Goal: Check status: Check status

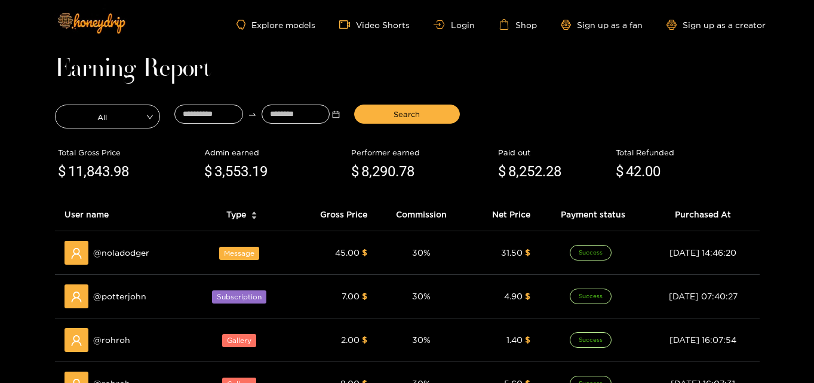
click at [450, 37] on div "Explore models Video Shorts Login Shop Sign up as a fan Sign up as a creator" at bounding box center [407, 24] width 716 height 49
click at [455, 29] on ul "Explore models Video Shorts Login Shop Sign up as a fan Sign up as a creator" at bounding box center [500, 24] width 528 height 11
click at [451, 23] on link "Login" at bounding box center [453, 24] width 41 height 9
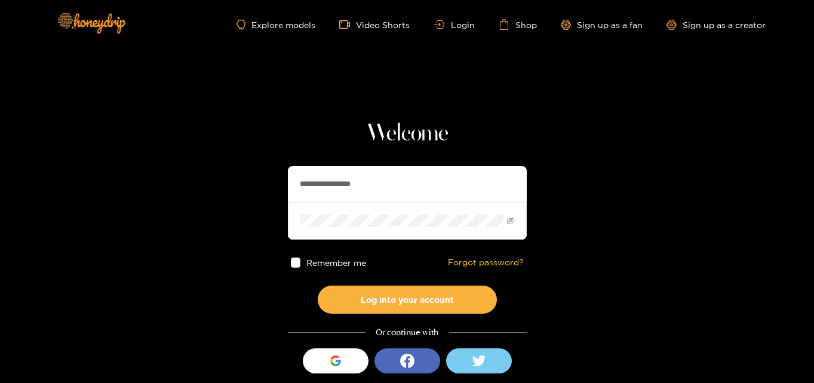
drag, startPoint x: 414, startPoint y: 181, endPoint x: 72, endPoint y: 190, distance: 342.8
click at [72, 190] on section "**********" at bounding box center [407, 212] width 814 height 424
paste input "text"
type input "**********"
click at [95, 210] on section "**********" at bounding box center [407, 212] width 814 height 424
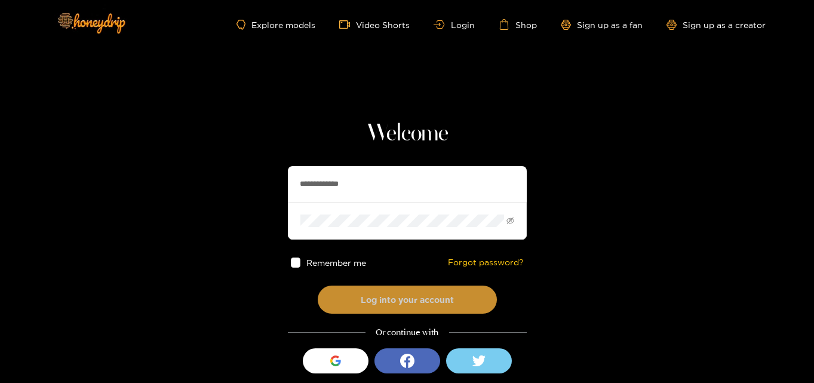
click at [355, 300] on button "Log into your account" at bounding box center [407, 299] width 179 height 28
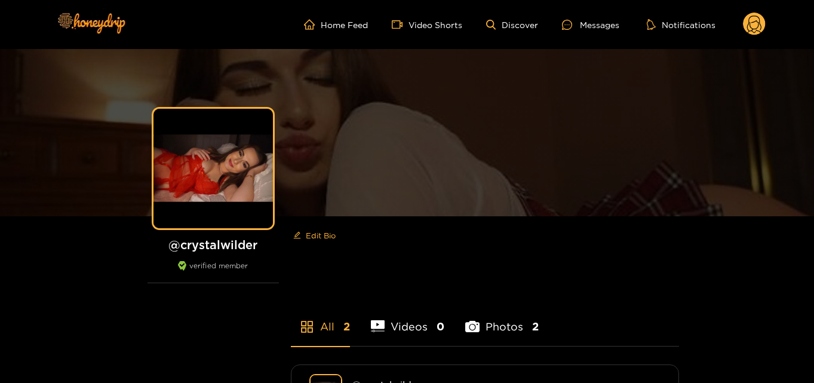
click at [761, 24] on circle at bounding box center [754, 24] width 23 height 23
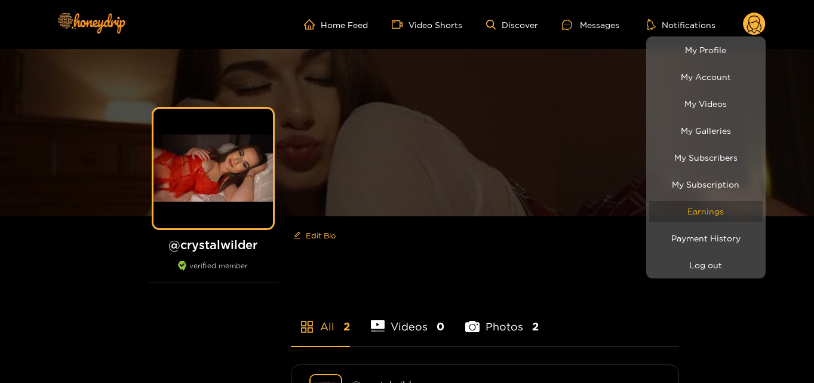
click at [722, 211] on link "Earnings" at bounding box center [705, 211] width 113 height 21
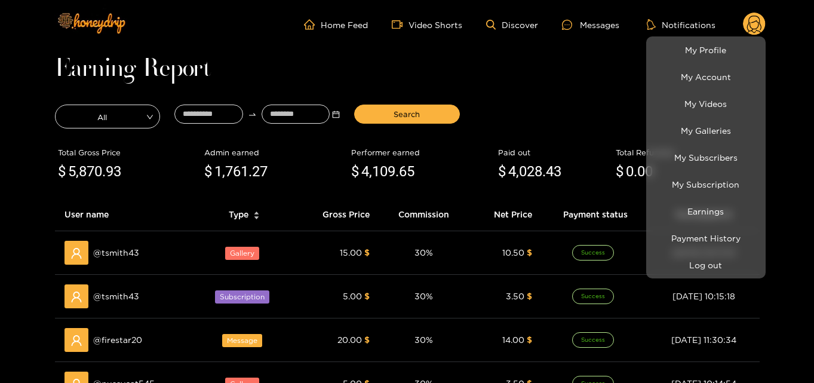
click at [210, 116] on div at bounding box center [407, 191] width 814 height 383
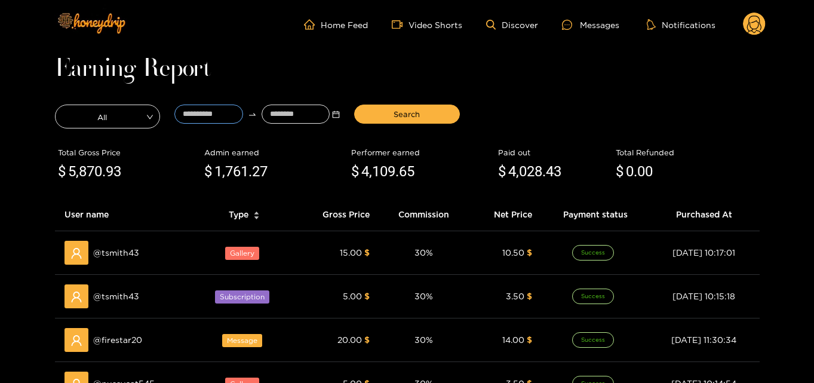
click at [210, 116] on input at bounding box center [208, 113] width 69 height 19
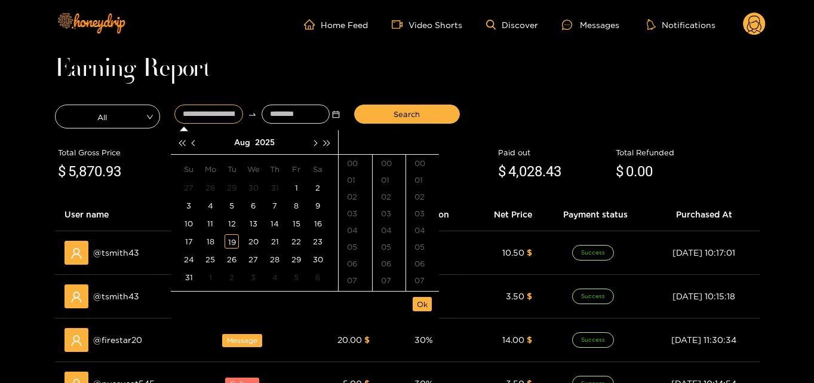
type input "**********"
click at [190, 143] on button "button" at bounding box center [194, 142] width 13 height 24
click at [211, 257] on div "28" at bounding box center [210, 259] width 14 height 14
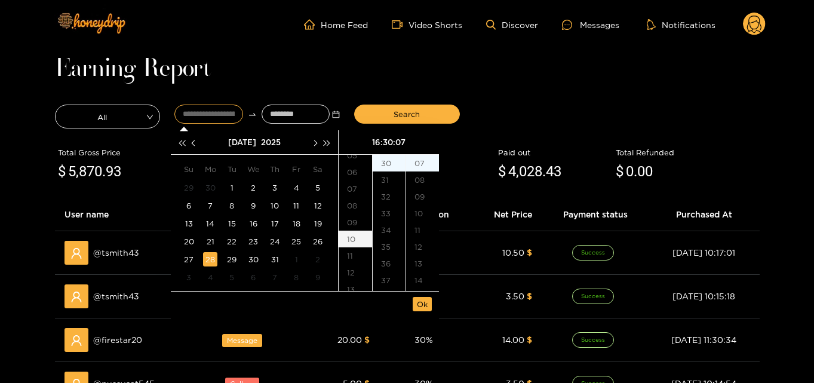
scroll to position [88, 0]
click at [350, 281] on div "12" at bounding box center [355, 275] width 33 height 17
click at [387, 161] on div "00" at bounding box center [389, 163] width 33 height 17
click at [412, 164] on div "00" at bounding box center [422, 163] width 33 height 17
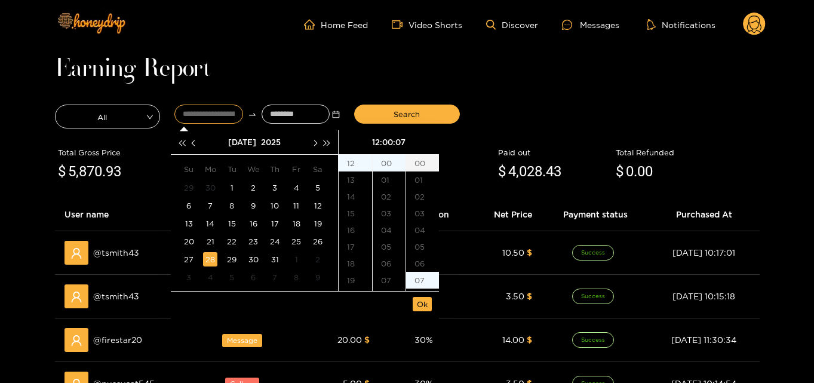
type input "**********"
click at [424, 307] on span "Ok" at bounding box center [422, 304] width 11 height 12
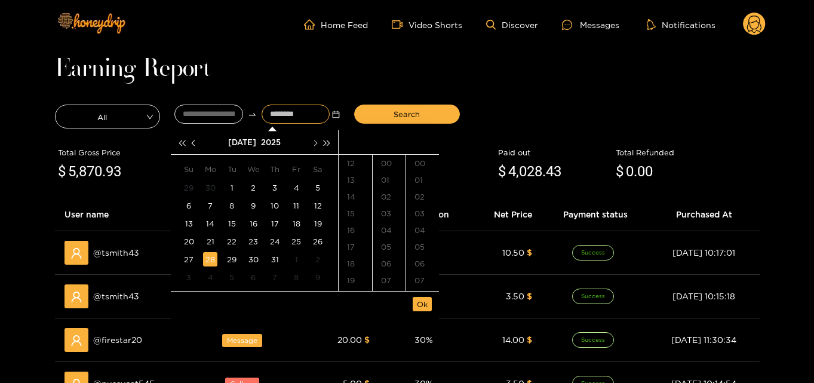
click at [316, 147] on button "button" at bounding box center [314, 142] width 13 height 24
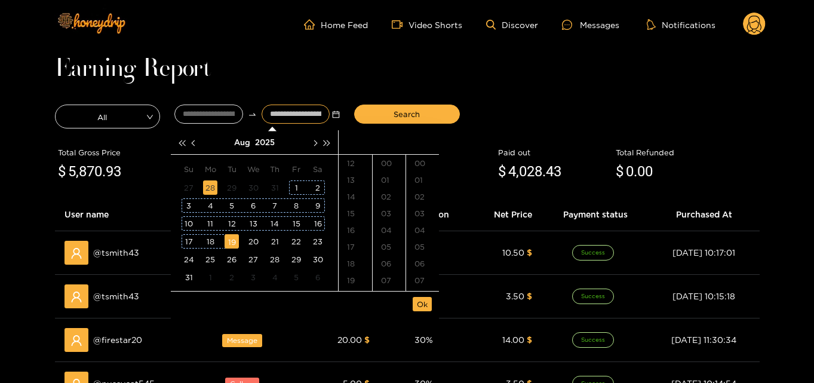
click at [234, 242] on div "19" at bounding box center [231, 241] width 14 height 14
type input "**********"
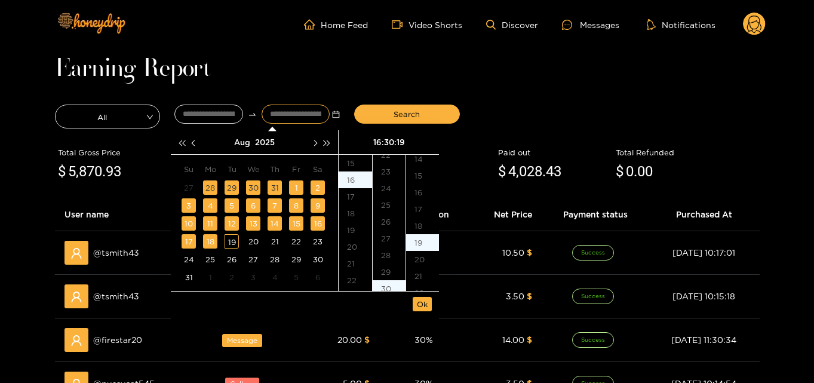
scroll to position [318, 0]
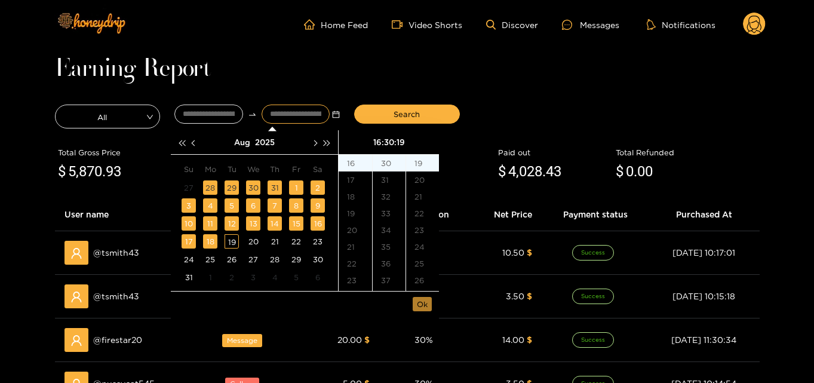
click at [419, 306] on span "Ok" at bounding box center [422, 304] width 11 height 12
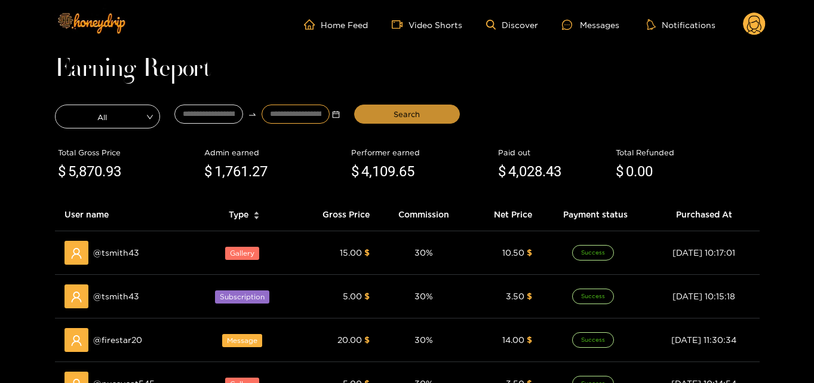
click at [402, 106] on button "Search" at bounding box center [407, 113] width 106 height 19
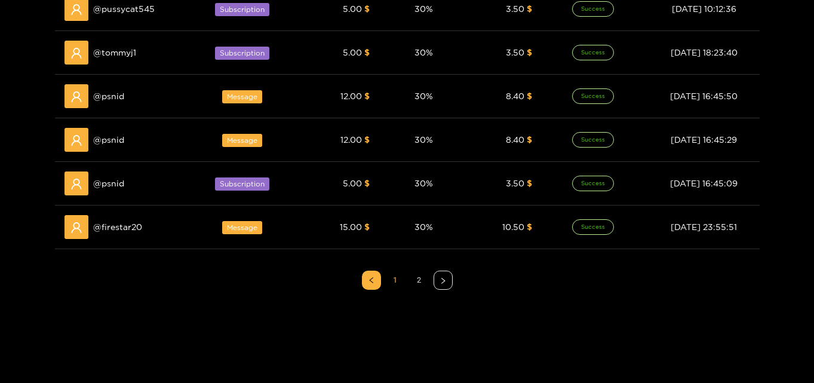
click at [420, 284] on link "2" at bounding box center [419, 280] width 18 height 18
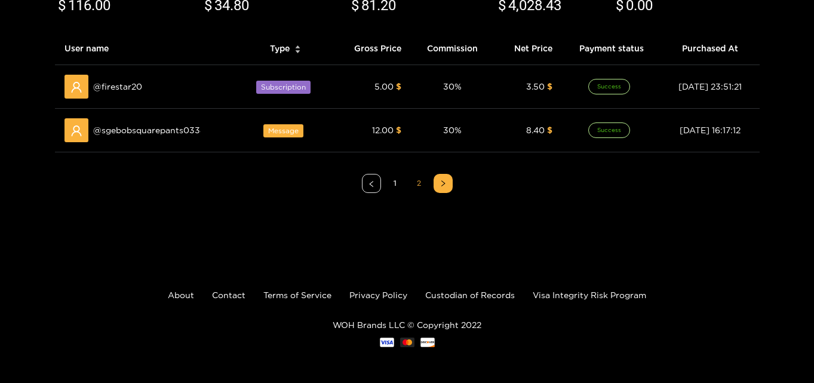
scroll to position [166, 0]
click at [396, 189] on link "1" at bounding box center [395, 183] width 18 height 18
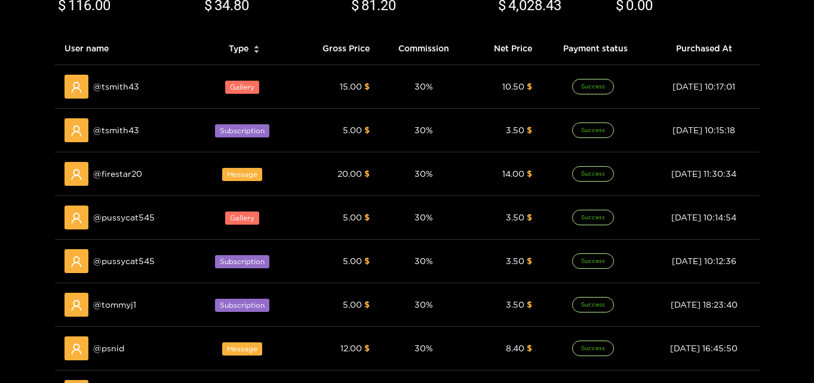
scroll to position [0, 0]
